Goal: Find contact information: Find contact information

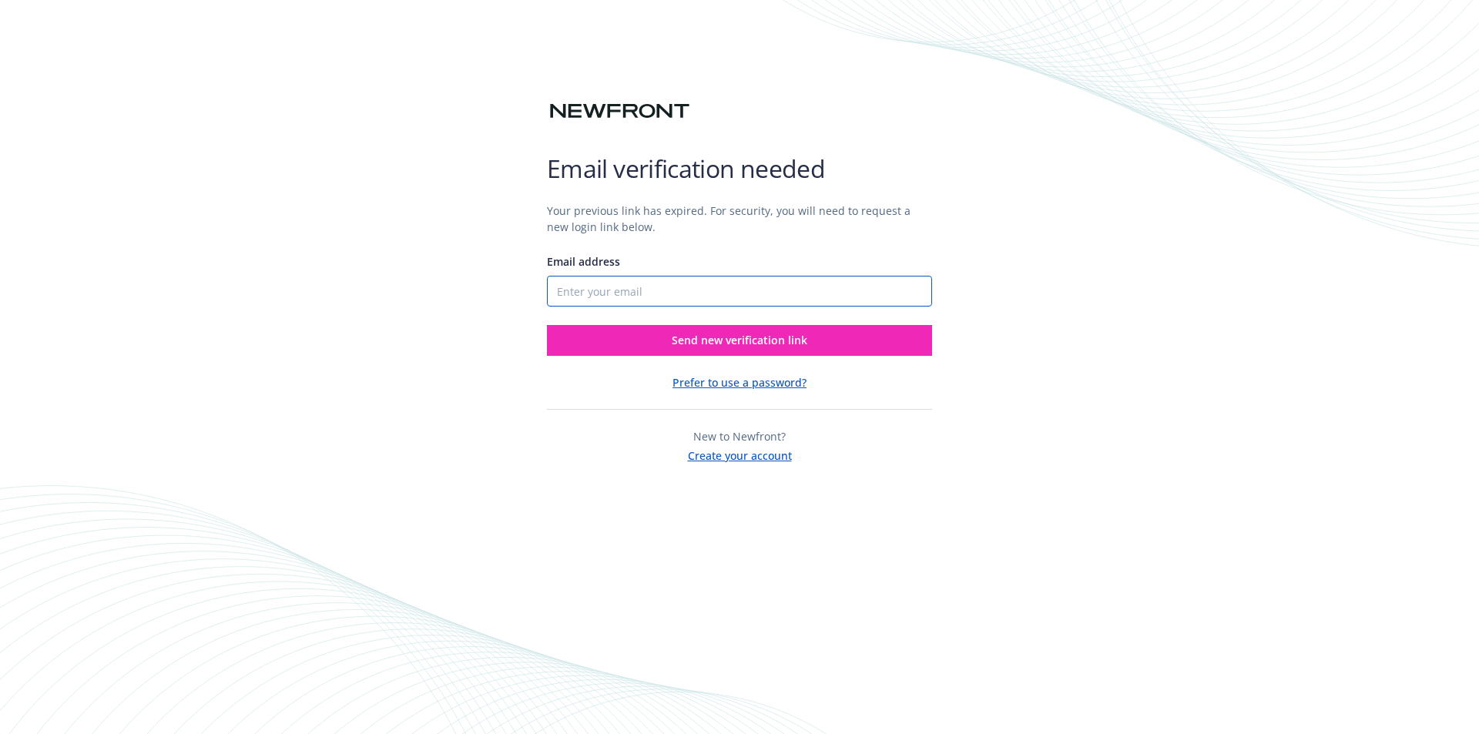
click at [568, 281] on input "Email address" at bounding box center [739, 291] width 385 height 31
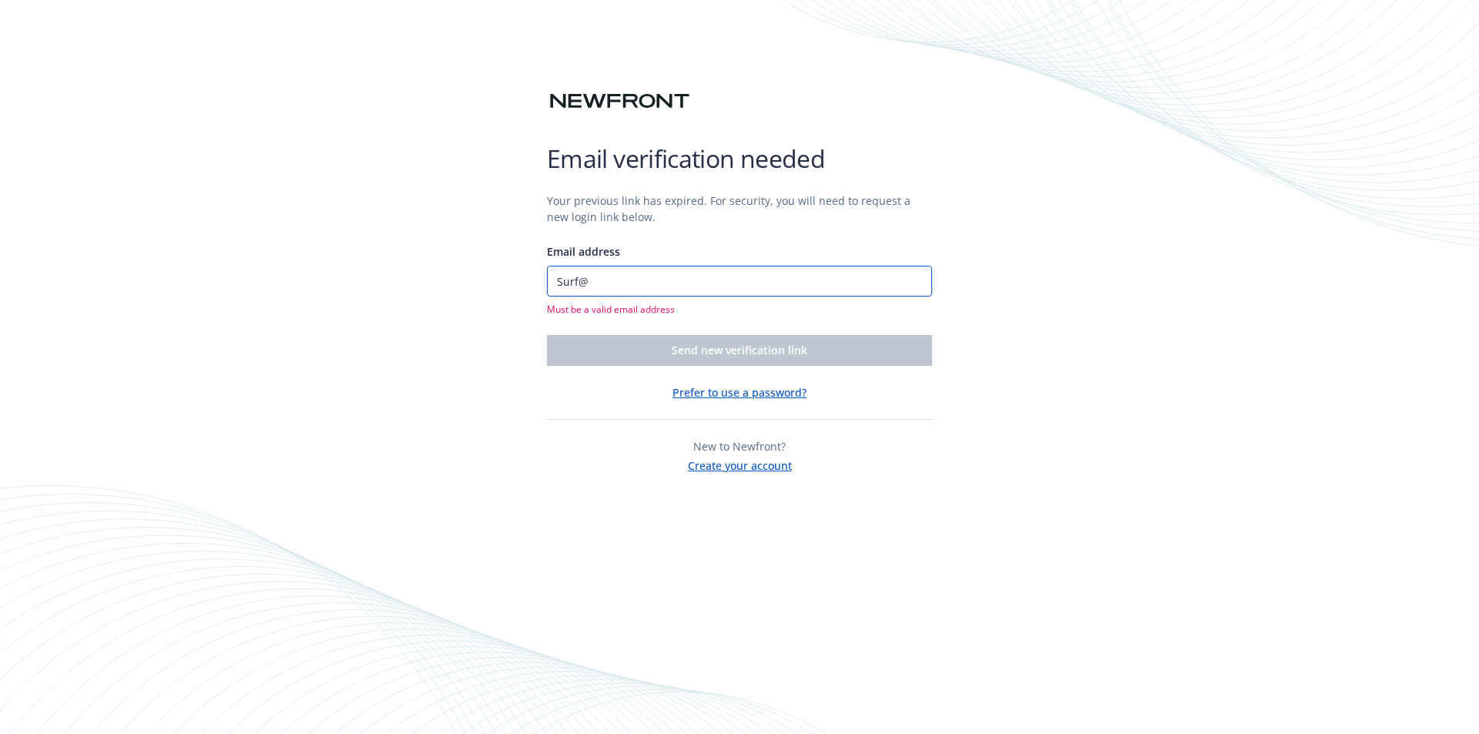
type input "[EMAIL_ADDRESS][DOMAIN_NAME]"
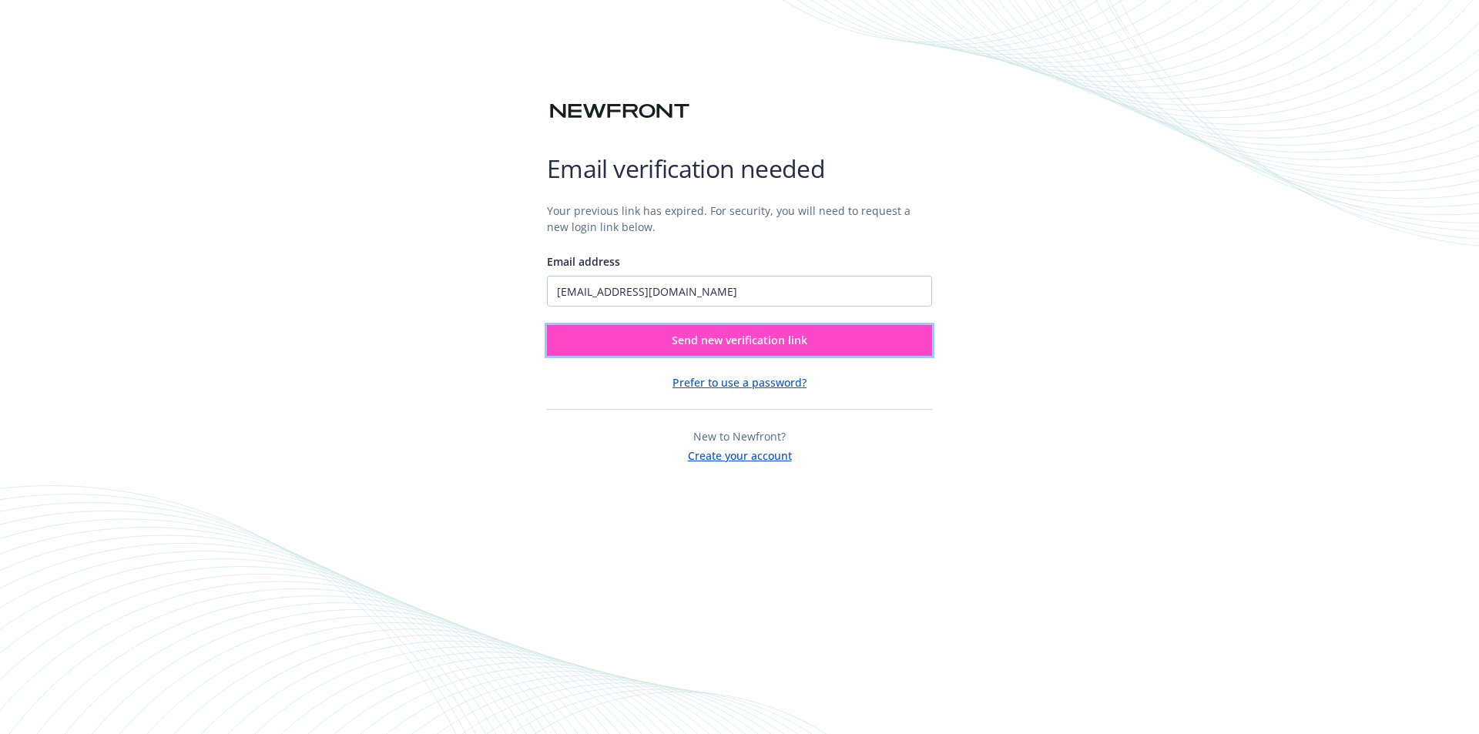
click at [725, 342] on span "Send new verification link" at bounding box center [740, 340] width 136 height 15
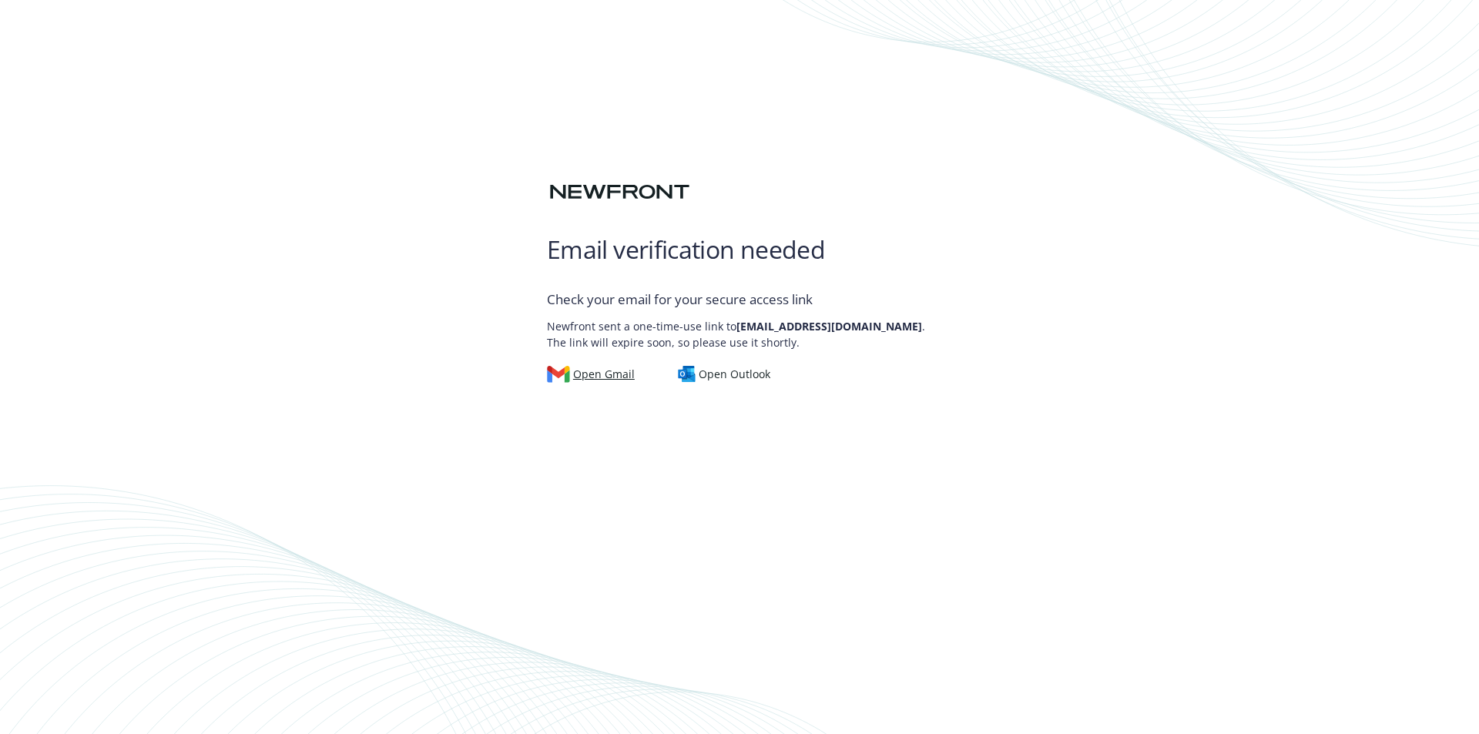
click at [603, 374] on div "Open Gmail" at bounding box center [591, 374] width 88 height 17
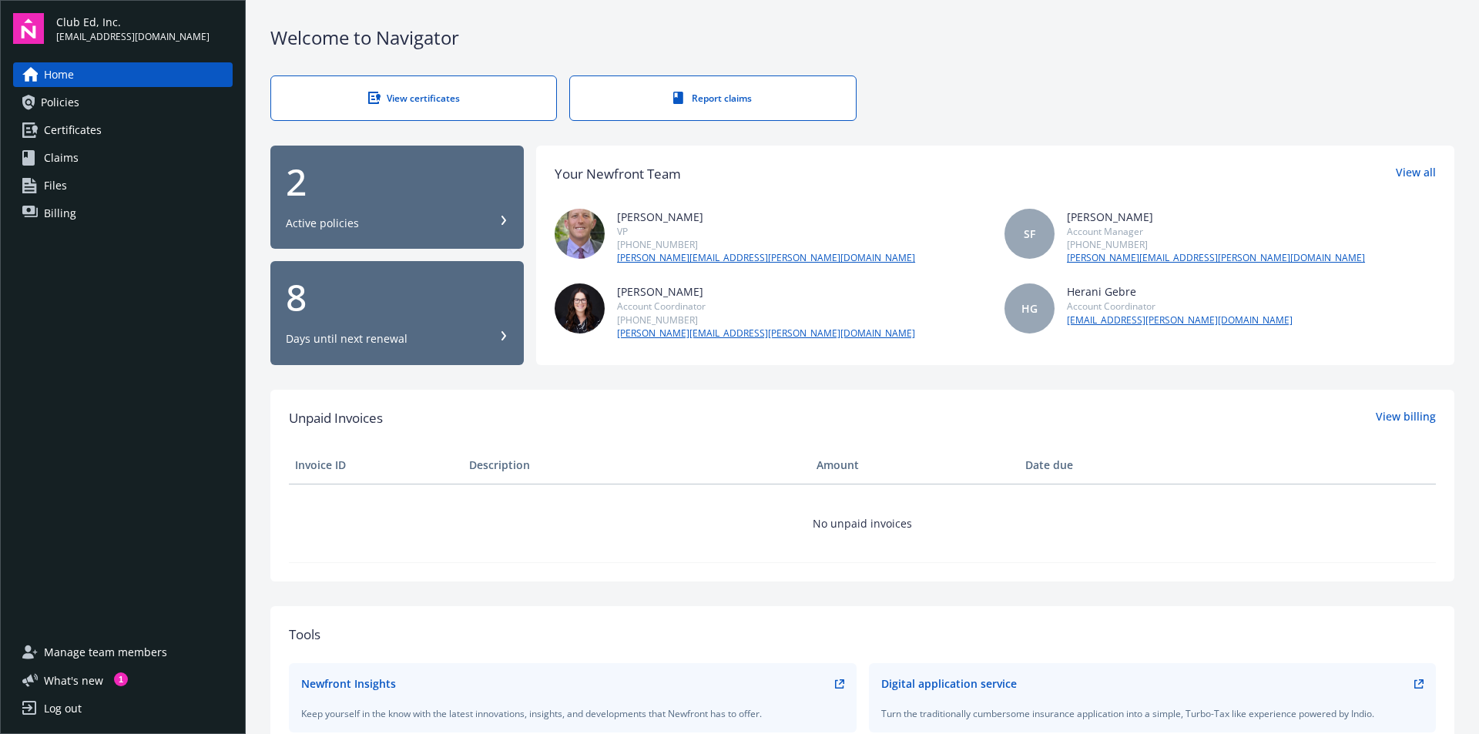
click at [62, 102] on span "Policies" at bounding box center [60, 102] width 39 height 25
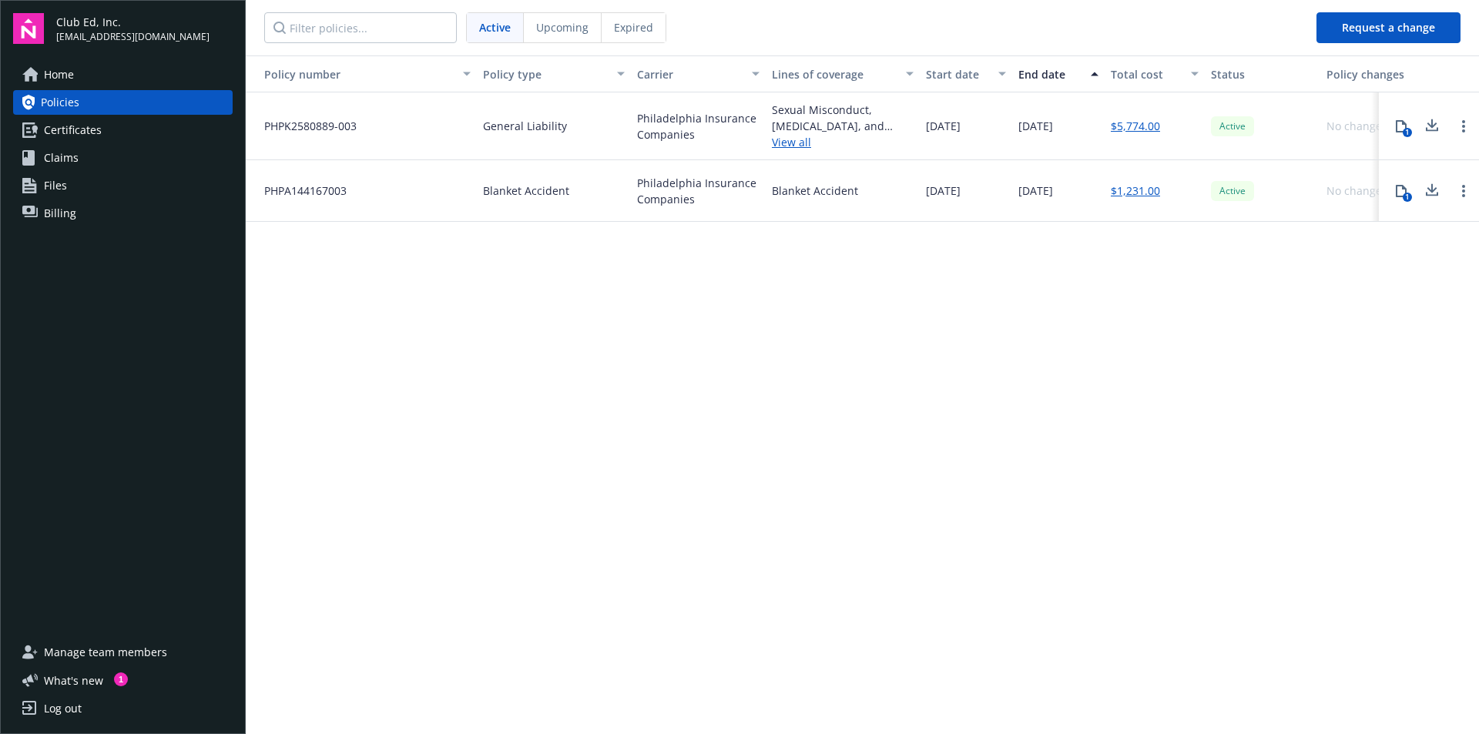
click at [531, 32] on div "Upcoming" at bounding box center [563, 27] width 78 height 29
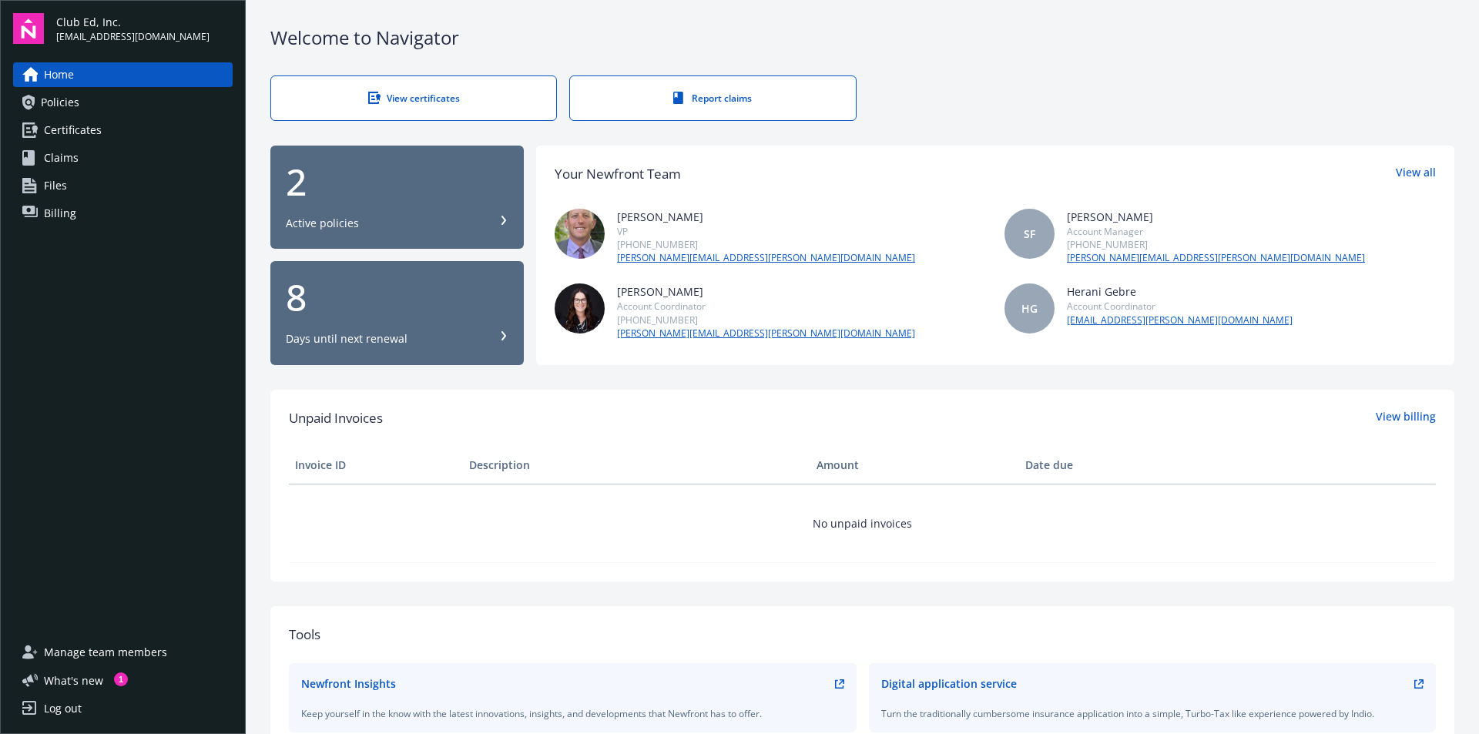
click at [665, 258] on link "brian.marblestone@newfront.com" at bounding box center [766, 258] width 298 height 14
click at [583, 227] on img at bounding box center [580, 234] width 50 height 50
